Goal: Task Accomplishment & Management: Use online tool/utility

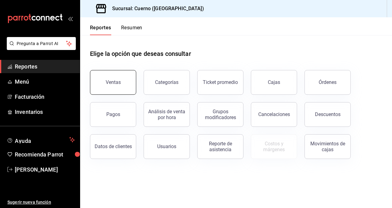
click at [112, 75] on button "Ventas" at bounding box center [113, 82] width 46 height 25
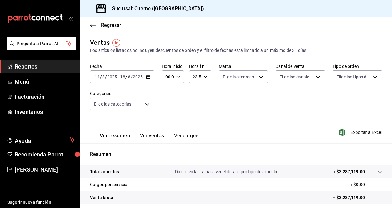
click at [149, 78] on icon "button" at bounding box center [148, 77] width 4 height 4
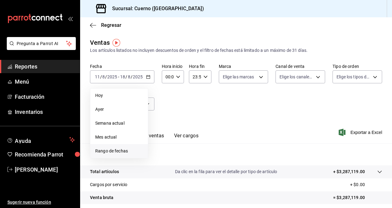
click at [119, 151] on span "Rango de fechas" at bounding box center [119, 150] width 48 height 6
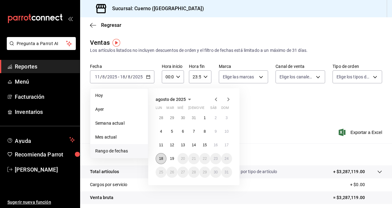
click at [163, 158] on button "18" at bounding box center [160, 158] width 11 height 11
click at [174, 159] on abbr "19" at bounding box center [172, 158] width 4 height 4
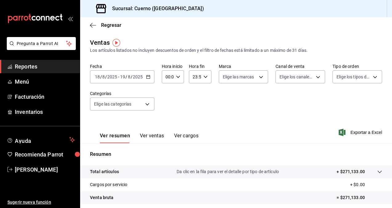
click at [179, 79] on icon "button" at bounding box center [178, 77] width 4 height 4
click at [172, 105] on div "01" at bounding box center [177, 107] width 11 height 15
click at [167, 108] on span "01" at bounding box center [166, 107] width 1 height 5
type input "01:00"
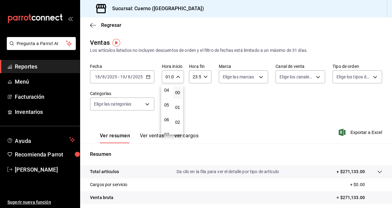
click at [168, 108] on button "05" at bounding box center [166, 105] width 9 height 12
type input "05:00"
click at [205, 77] on div at bounding box center [196, 104] width 392 height 208
click at [205, 77] on icon "button" at bounding box center [205, 77] width 4 height 4
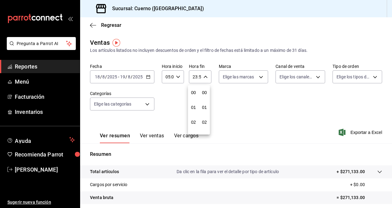
scroll to position [837, 0]
click at [194, 111] on span "22" at bounding box center [193, 112] width 1 height 5
type input "22:59"
click at [194, 111] on button "20" at bounding box center [193, 107] width 9 height 12
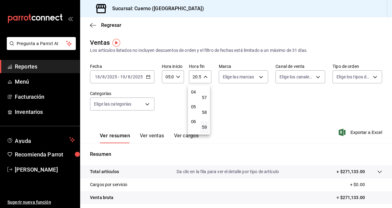
scroll to position [59, 0]
click at [194, 111] on button "05" at bounding box center [193, 107] width 9 height 12
type input "05:59"
click at [258, 78] on div at bounding box center [196, 104] width 392 height 208
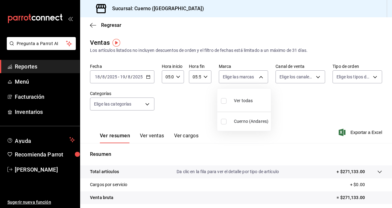
click at [258, 78] on body "Pregunta a Parrot AI Reportes Menú Facturación Inventarios Ayuda Recomienda Par…" at bounding box center [196, 104] width 392 height 208
click at [242, 100] on span "Ver todas" at bounding box center [243, 100] width 19 height 6
type input "c9e961b9-bc29-480f-a65c-324ff110f526"
checkbox input "true"
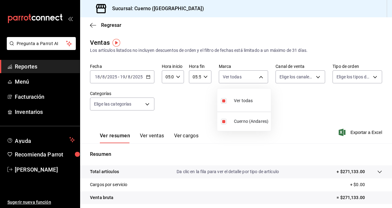
click at [315, 78] on div at bounding box center [196, 104] width 392 height 208
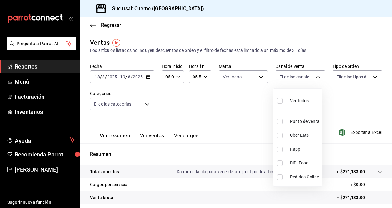
click at [315, 78] on body "Pregunta a Parrot AI Reportes Menú Facturación Inventarios Ayuda Recomienda Par…" at bounding box center [196, 104] width 392 height 208
click at [299, 102] on span "Ver todos" at bounding box center [299, 100] width 19 height 6
type input "PARROT,UBER_EATS,RAPPI,DIDI_FOOD,ONLINE"
checkbox input "true"
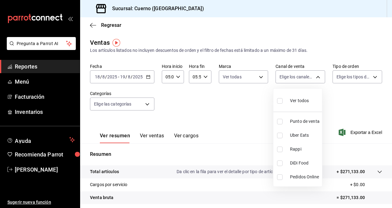
checkbox input "true"
click at [369, 79] on div at bounding box center [196, 104] width 392 height 208
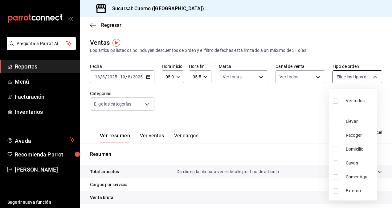
click at [369, 80] on body "Pregunta a Parrot AI Reportes Menú Facturación Inventarios Ayuda Recomienda Par…" at bounding box center [196, 104] width 392 height 208
click at [344, 104] on div "Ver todos" at bounding box center [349, 99] width 32 height 13
type input "dfbf6a66-9e2c-4531-8c07-cb6fdb35851c,965fb10a-4951-4111-90b6-db3caf29f93a,2f3c6…"
checkbox input "true"
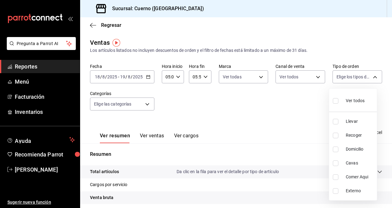
checkbox input "true"
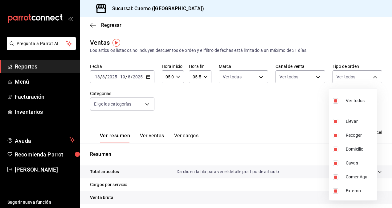
click at [142, 105] on div at bounding box center [196, 104] width 392 height 208
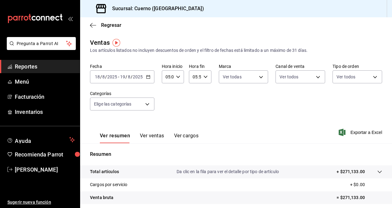
click at [142, 105] on body "Pregunta a Parrot AI Reportes Menú Facturación Inventarios Ayuda Recomienda Par…" at bounding box center [196, 104] width 392 height 208
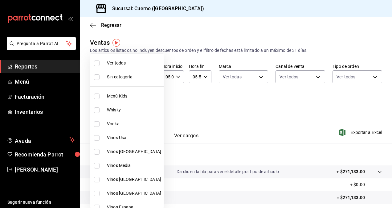
click at [119, 65] on span "Ver todas" at bounding box center [134, 63] width 54 height 6
type input "a99b9eb1-d5e4-4ca6-a53e-4c42022e859a,8d843363-7b8b-4002-90a0-c01944697fe5,d20f9…"
checkbox input "true"
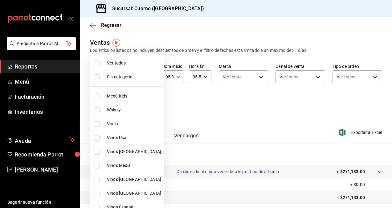
checkbox input "true"
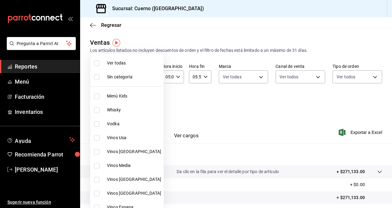
checkbox input "true"
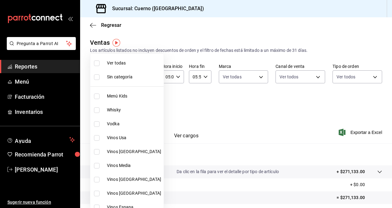
checkbox input "true"
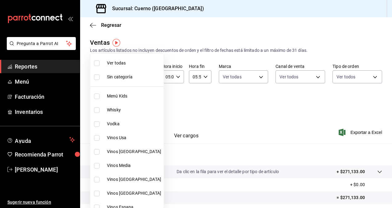
checkbox input "true"
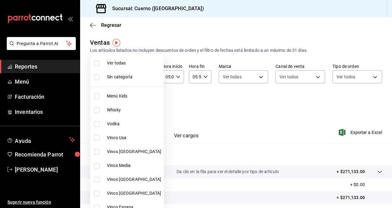
checkbox input "true"
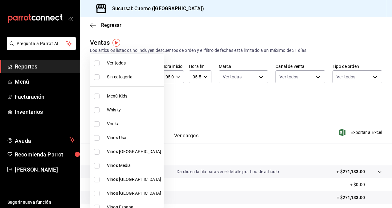
checkbox input "true"
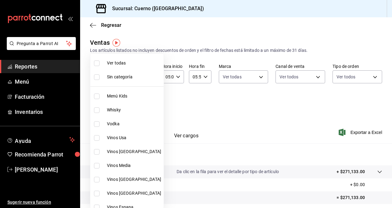
checkbox input "true"
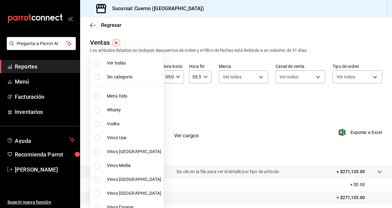
checkbox input "true"
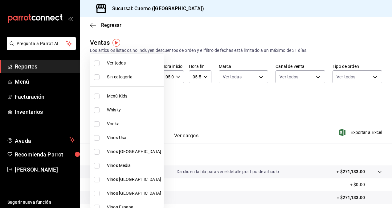
checkbox input "true"
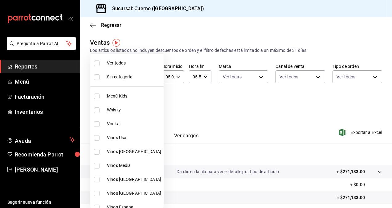
checkbox input "true"
click at [360, 133] on div at bounding box center [196, 104] width 392 height 208
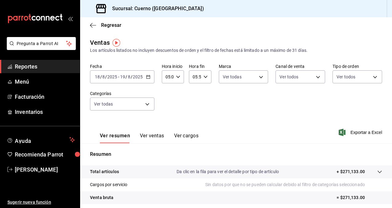
click at [360, 133] on span "Exportar a Excel" at bounding box center [361, 131] width 42 height 7
